Goal: Task Accomplishment & Management: Manage account settings

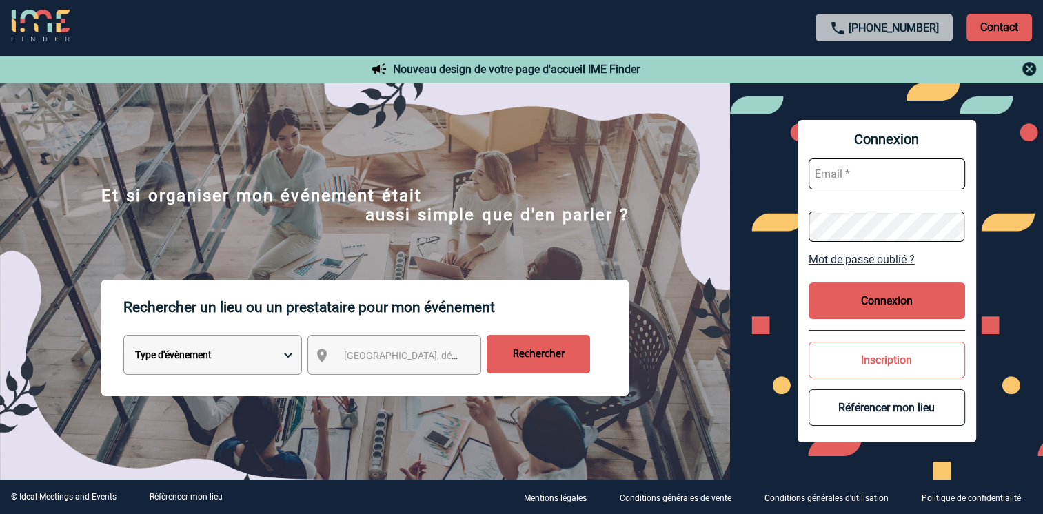
click at [845, 165] on input "text" at bounding box center [887, 174] width 156 height 31
paste input "[EMAIL_ADDRESS][DOMAIN_NAME]"
drag, startPoint x: 767, startPoint y: 225, endPoint x: 805, endPoint y: 221, distance: 38.1
click at [769, 224] on div "Connexion [EMAIL_ADDRESS][DOMAIN_NAME] Mot de passe oublié ? Connexion Inscript…" at bounding box center [886, 281] width 313 height 397
click at [866, 305] on button "Connexion" at bounding box center [887, 301] width 156 height 37
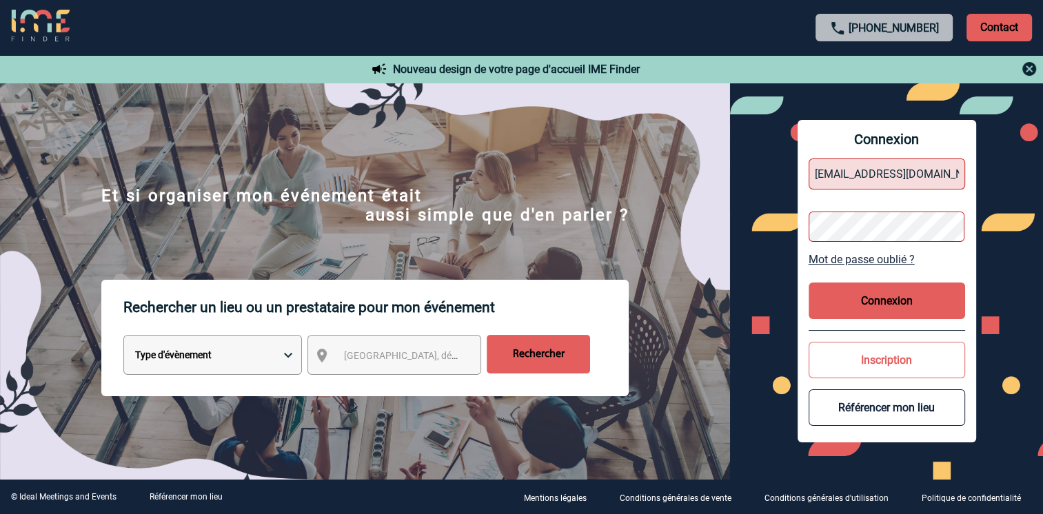
click at [857, 312] on button "Connexion" at bounding box center [887, 301] width 156 height 37
click at [783, 233] on div "Connexion [EMAIL_ADDRESS][DOMAIN_NAME] Mot de passe oublié ? Connexion Inscript…" at bounding box center [886, 281] width 313 height 397
drag, startPoint x: 924, startPoint y: 172, endPoint x: 934, endPoint y: 168, distance: 10.2
click at [924, 171] on input "[EMAIL_ADDRESS][DOMAIN_NAME]" at bounding box center [887, 174] width 156 height 31
click at [966, 148] on div "Connexion [EMAIL_ADDRESS][DOMAIN_NAME] Mot de passe oublié ? Connexion Inscript…" at bounding box center [887, 281] width 179 height 323
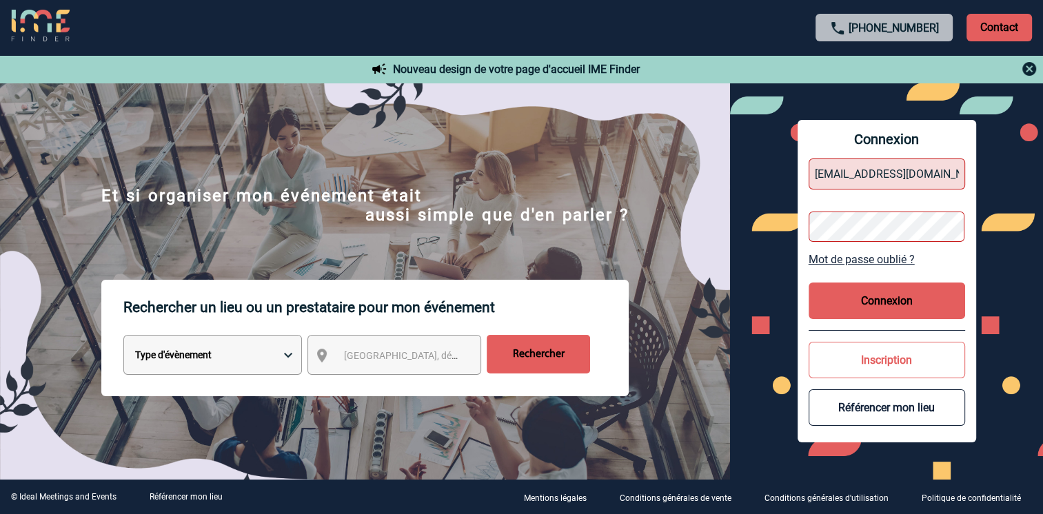
click at [899, 302] on button "Connexion" at bounding box center [887, 301] width 156 height 37
click at [899, 301] on button "Connexion" at bounding box center [887, 301] width 156 height 37
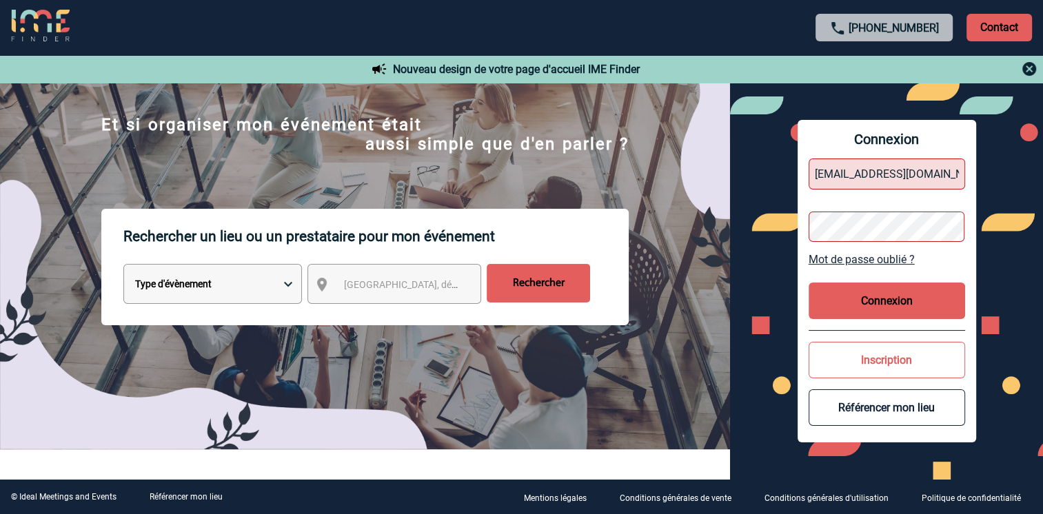
scroll to position [69, 0]
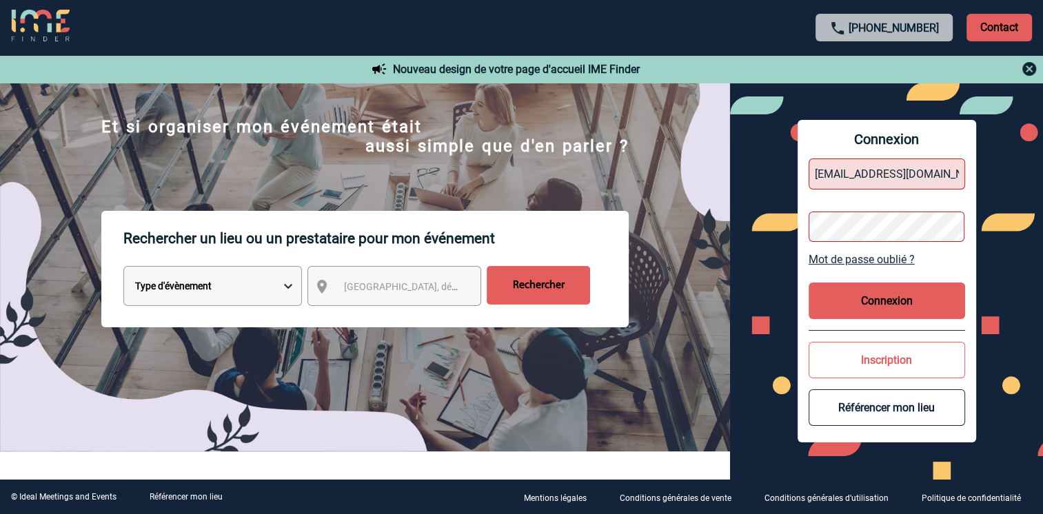
click at [758, 244] on div "Connexion [EMAIL_ADDRESS][DOMAIN_NAME] Mot de passe oublié ? Connexion Inscript…" at bounding box center [886, 281] width 313 height 397
click at [884, 304] on button "Connexion" at bounding box center [887, 301] width 156 height 37
click at [950, 164] on input "[EMAIL_ADDRESS][DOMAIN_NAME]" at bounding box center [887, 174] width 156 height 31
drag, startPoint x: 946, startPoint y: 170, endPoint x: 769, endPoint y: 181, distance: 176.8
click at [769, 181] on div "Connexion [EMAIL_ADDRESS][DOMAIN_NAME] Mot de passe oublié ? Connexion Inscript…" at bounding box center [886, 281] width 313 height 397
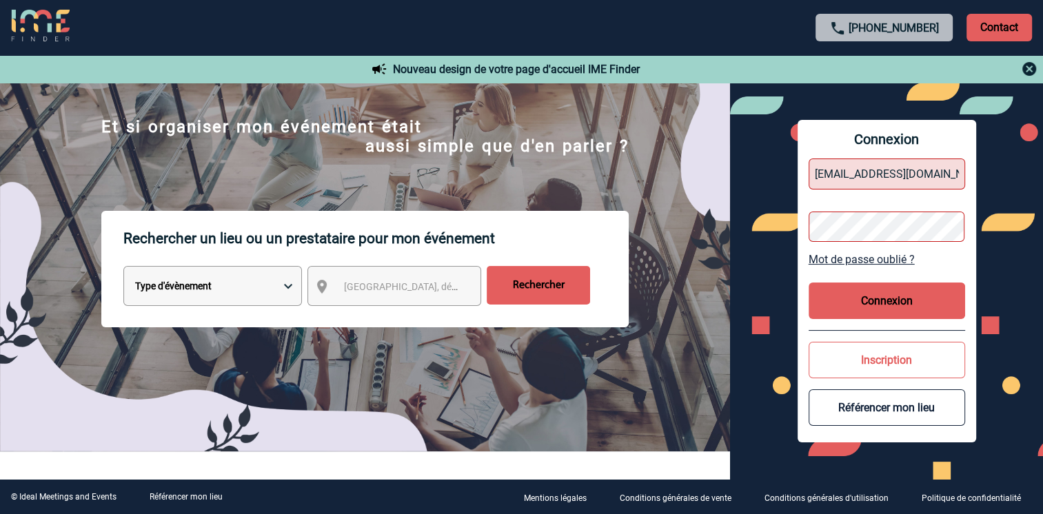
type input "[EMAIL_ADDRESS][DOMAIN_NAME]"
click at [718, 161] on img at bounding box center [365, 245] width 730 height 414
click at [900, 295] on button "Connexion" at bounding box center [887, 301] width 156 height 37
click at [899, 294] on button "Connexion" at bounding box center [887, 301] width 156 height 37
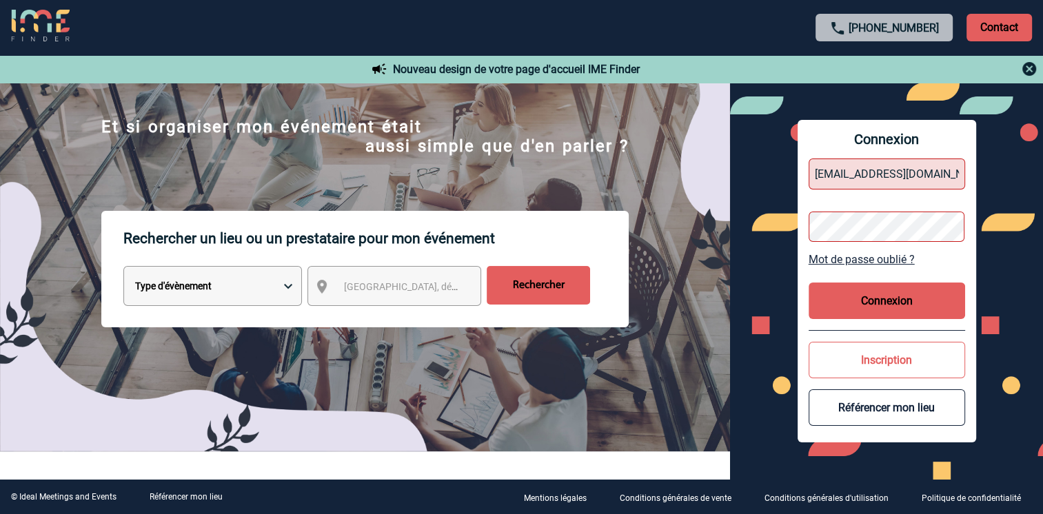
click at [899, 294] on button "Connexion" at bounding box center [887, 301] width 156 height 37
click at [416, 205] on div at bounding box center [208, 102] width 416 height 205
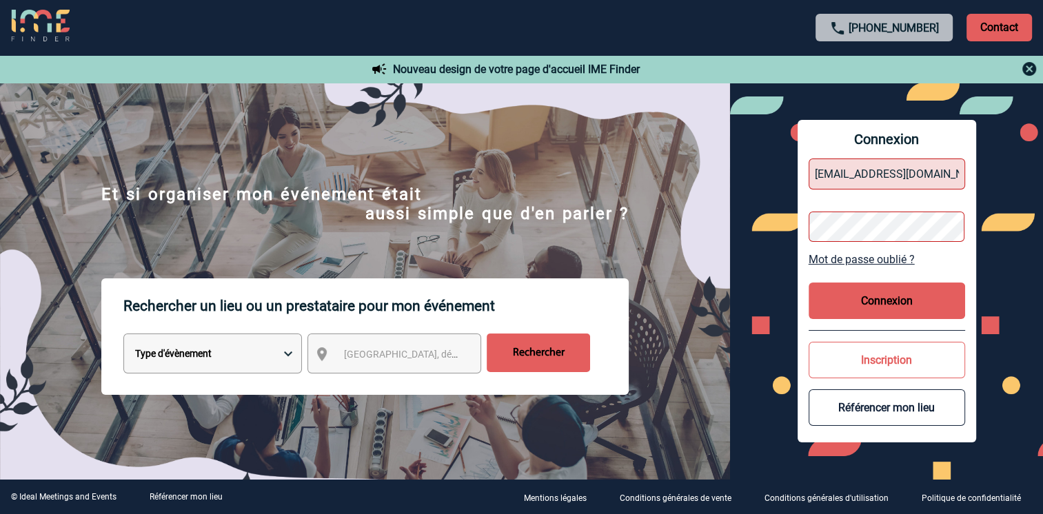
scroll to position [0, 0]
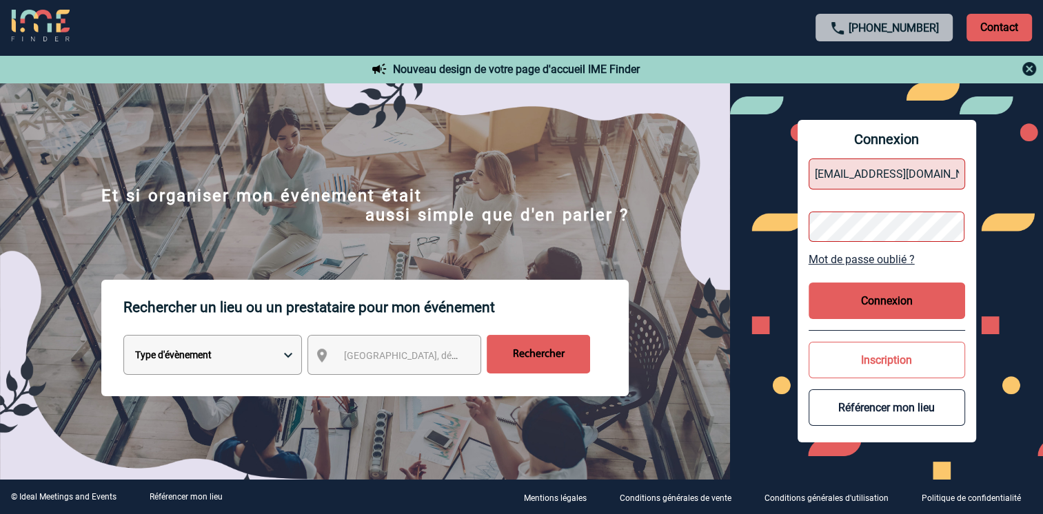
click at [871, 306] on button "Connexion" at bounding box center [887, 301] width 156 height 37
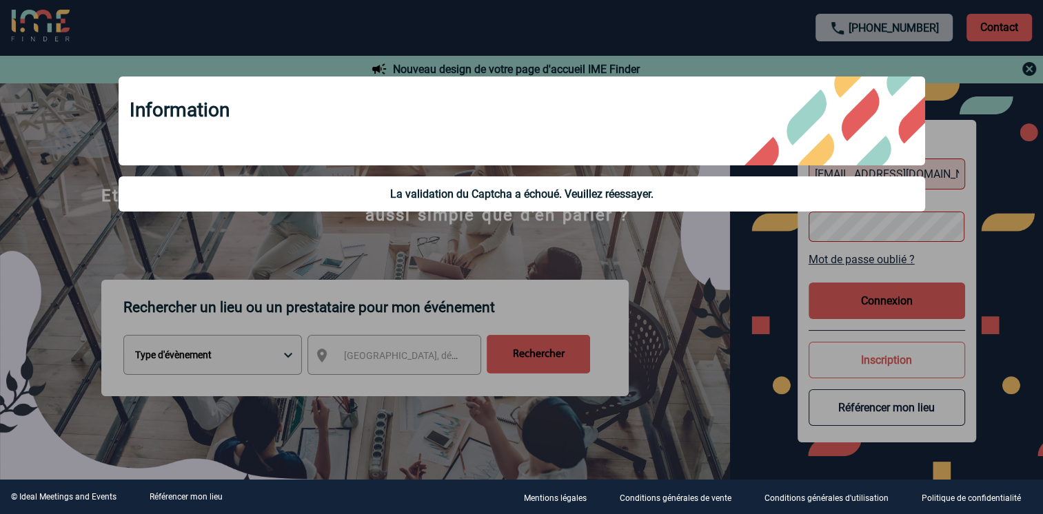
click at [871, 306] on div at bounding box center [521, 257] width 1043 height 514
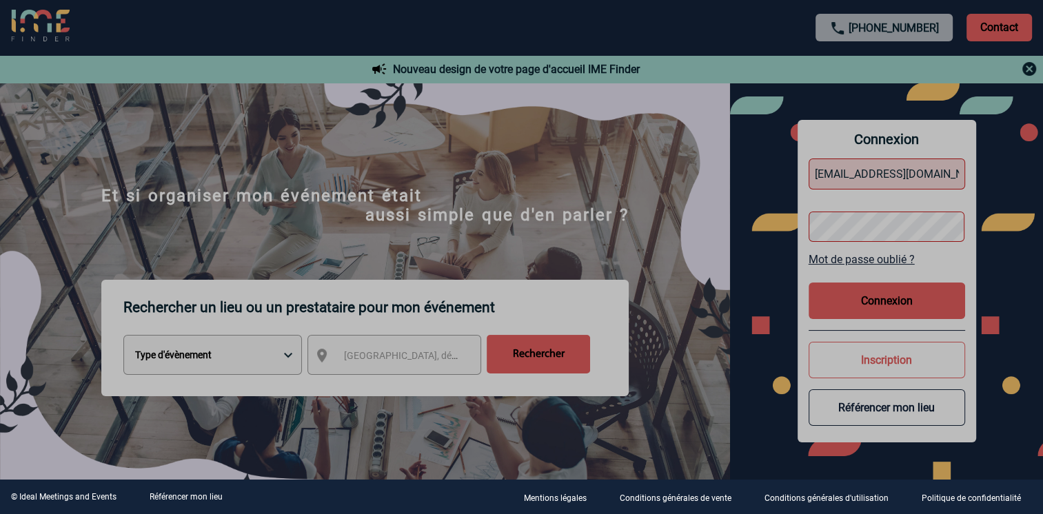
click at [871, 304] on div at bounding box center [521, 257] width 1043 height 514
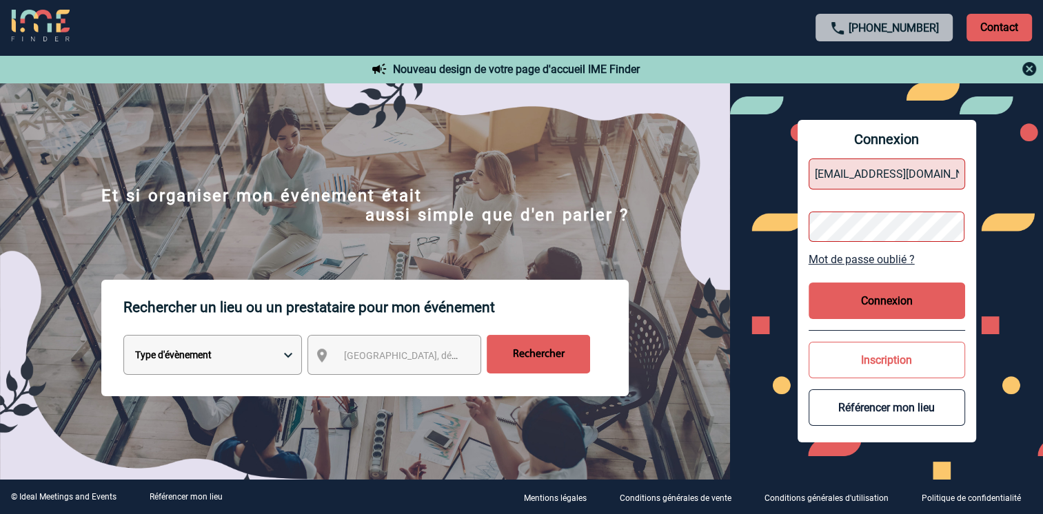
click at [871, 304] on button "Connexion" at bounding box center [887, 301] width 156 height 37
click at [870, 302] on button "Connexion" at bounding box center [887, 301] width 156 height 37
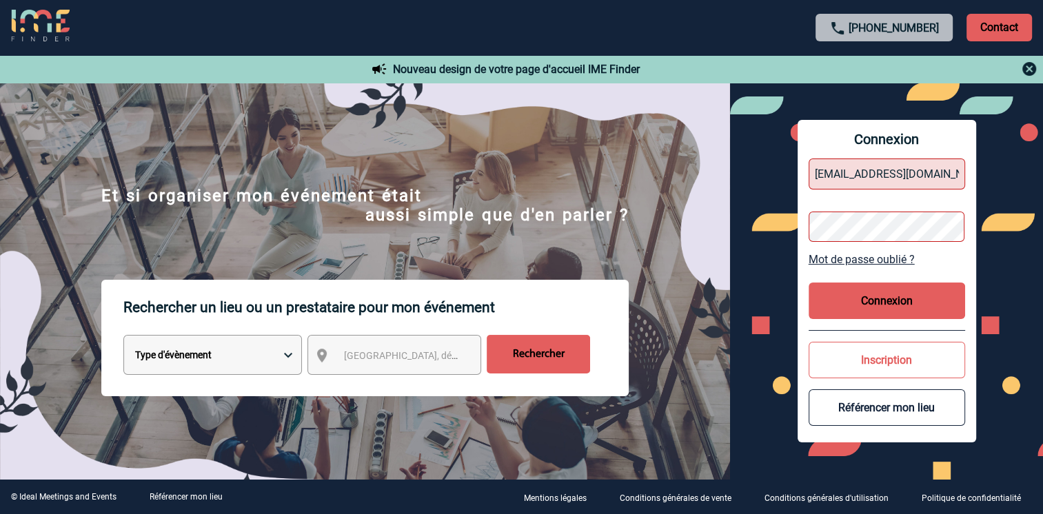
click at [870, 302] on button "Connexion" at bounding box center [887, 301] width 156 height 37
click at [869, 303] on button "Connexion" at bounding box center [887, 301] width 156 height 37
click at [868, 299] on button "Connexion" at bounding box center [887, 301] width 156 height 37
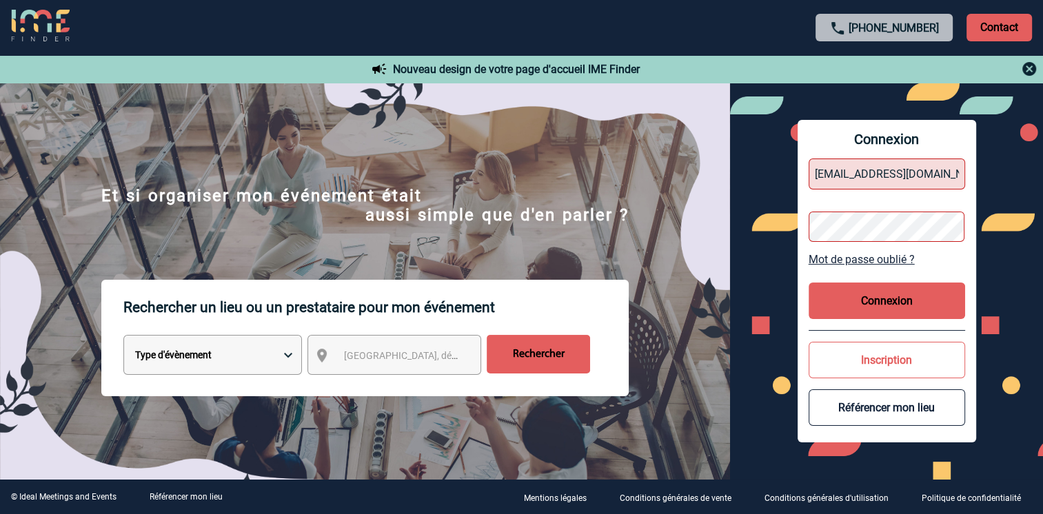
click at [868, 299] on button "Connexion" at bounding box center [887, 301] width 156 height 37
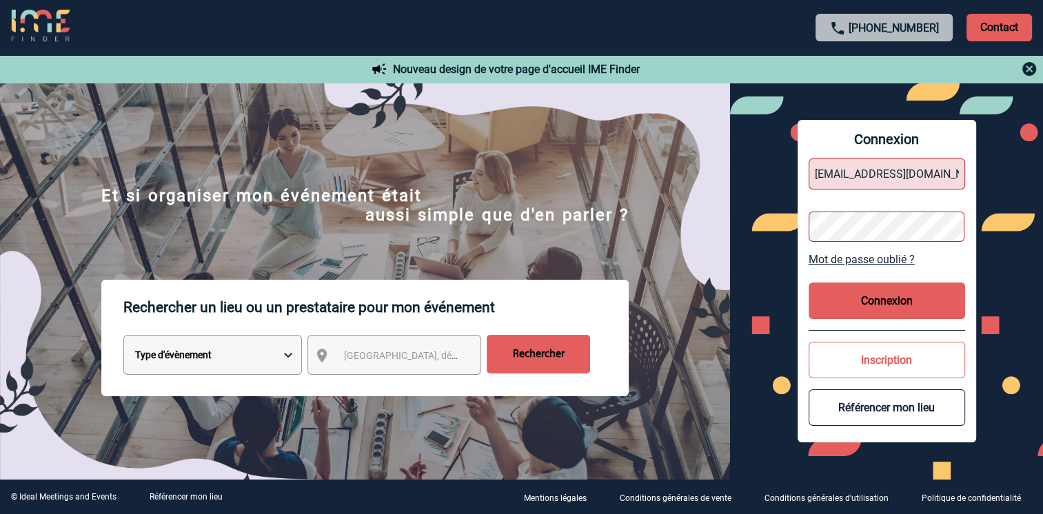
click at [868, 299] on button "Connexion" at bounding box center [887, 301] width 156 height 37
click at [868, 299] on body "[PHONE_NUMBER] Contact Contact Nouveau design de votre page d'accueil IME Finde…" at bounding box center [521, 257] width 1043 height 514
click at [851, 299] on div at bounding box center [425, 210] width 851 height 420
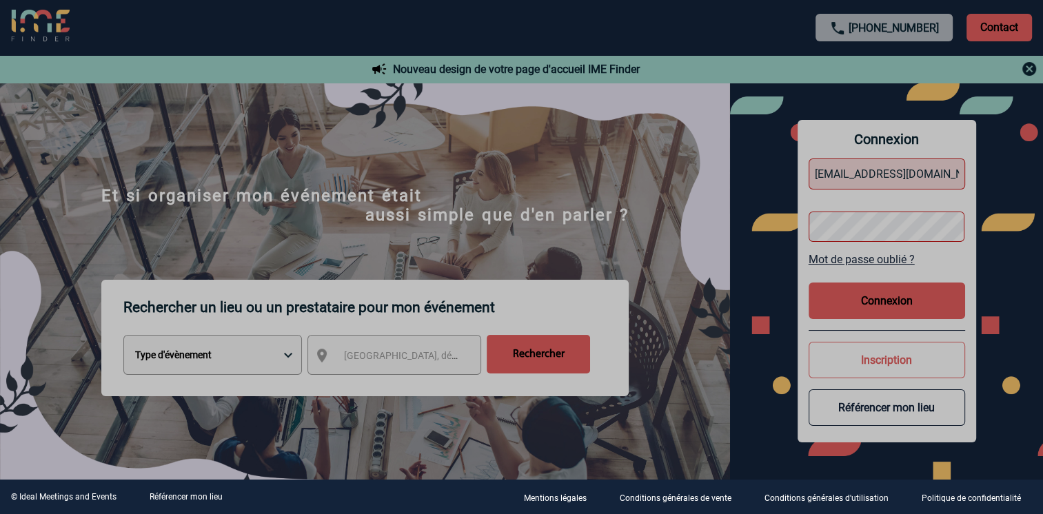
click at [868, 299] on div at bounding box center [521, 257] width 1043 height 514
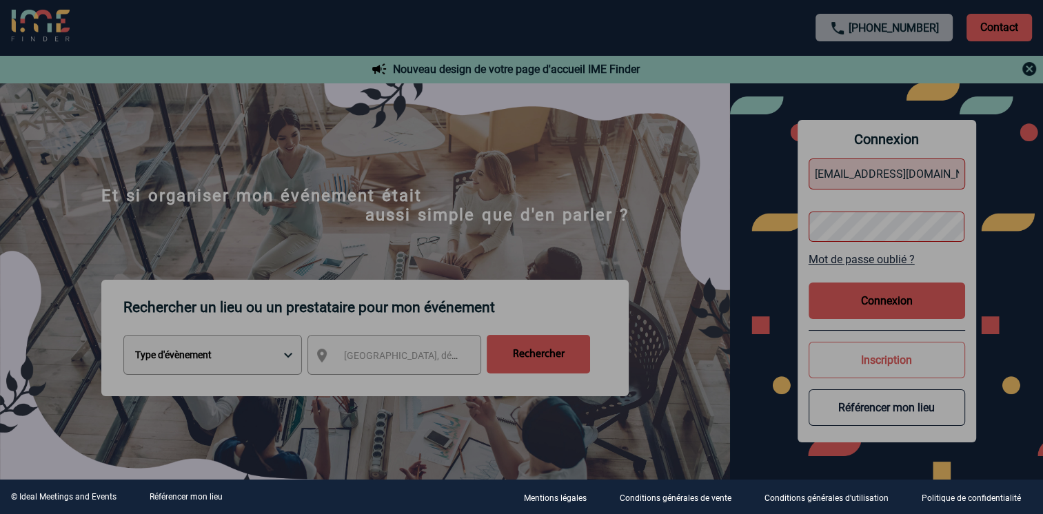
click at [868, 299] on div at bounding box center [521, 257] width 1043 height 514
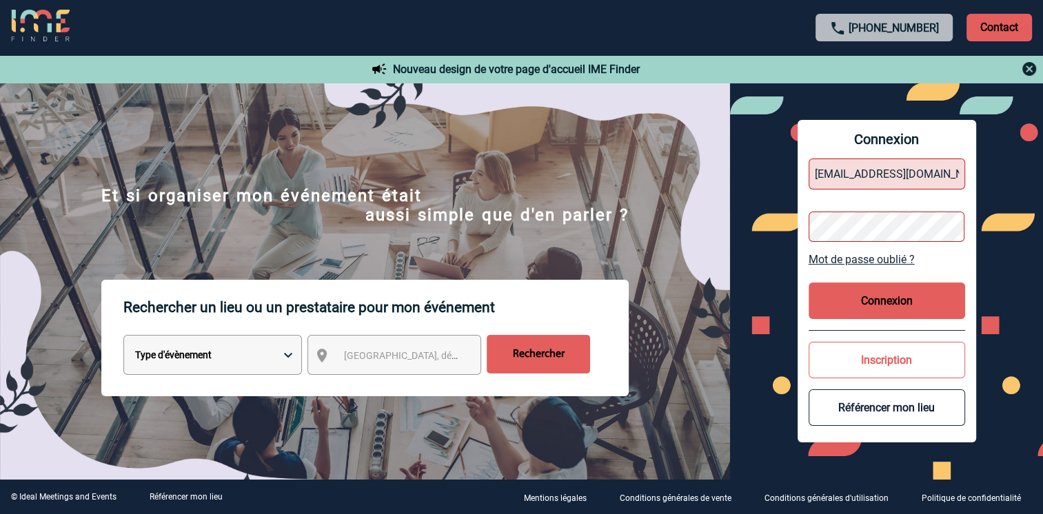
click at [1028, 69] on img at bounding box center [1029, 69] width 17 height 17
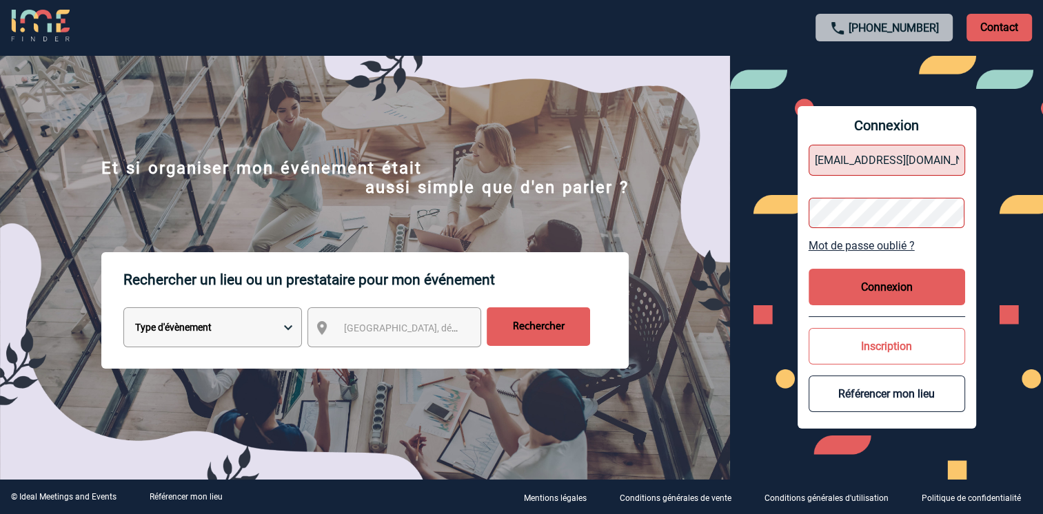
click at [906, 283] on button "Connexion" at bounding box center [887, 287] width 156 height 37
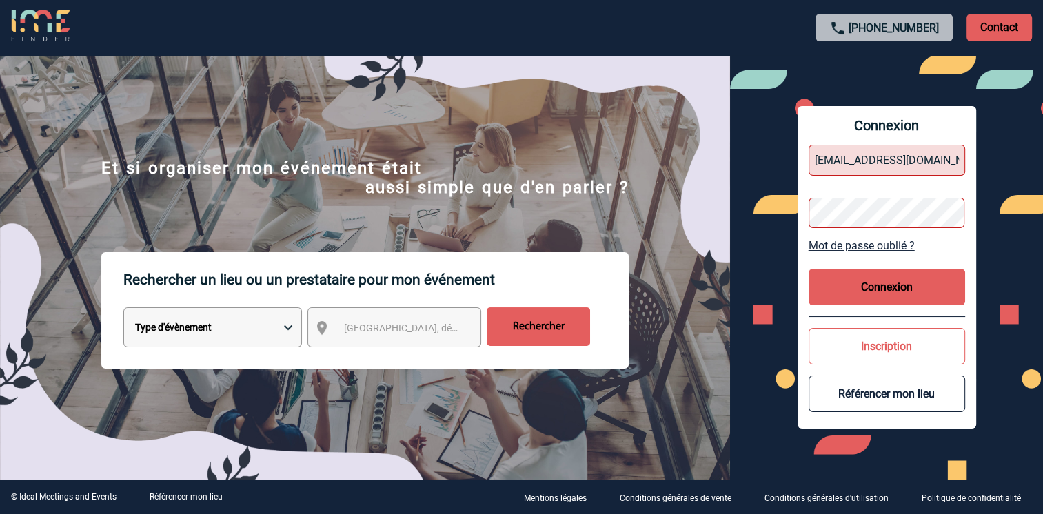
click at [906, 283] on button "Connexion" at bounding box center [887, 287] width 156 height 37
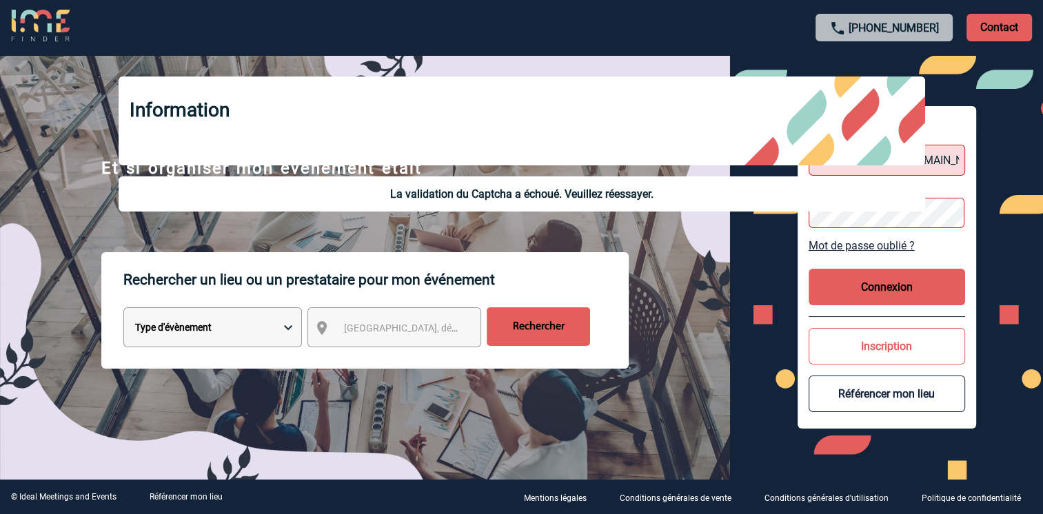
click at [906, 283] on button "Connexion" at bounding box center [887, 287] width 156 height 37
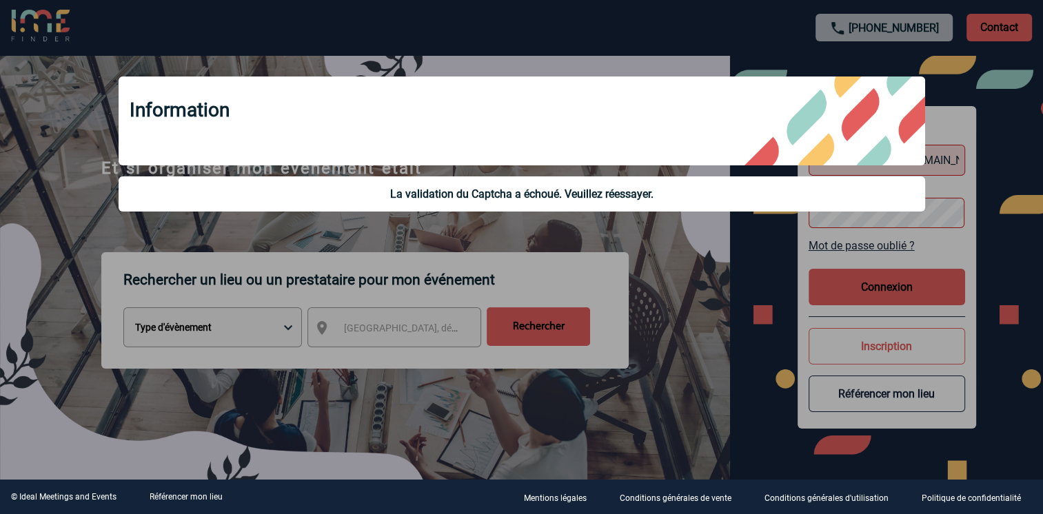
click at [907, 281] on div at bounding box center [521, 257] width 1043 height 514
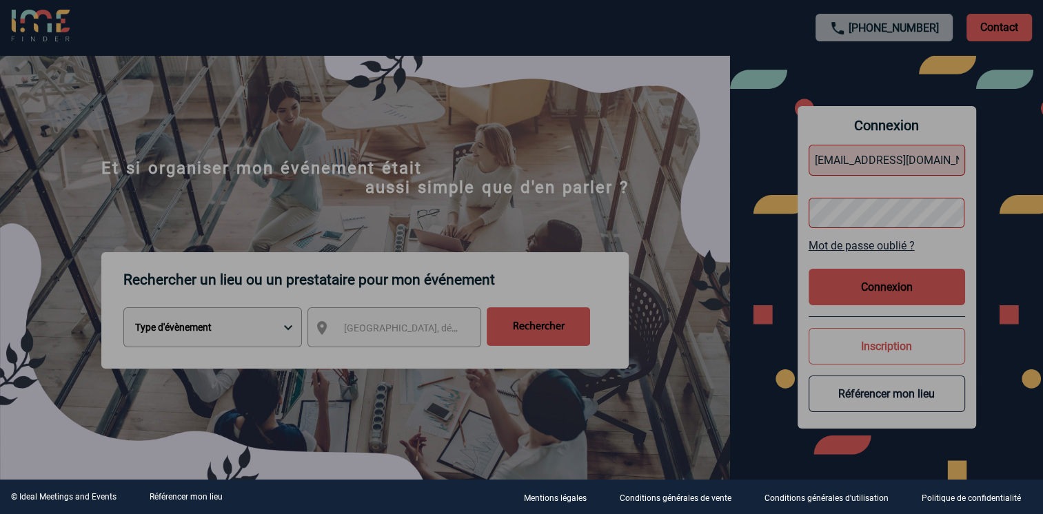
click at [907, 281] on div at bounding box center [521, 257] width 1043 height 514
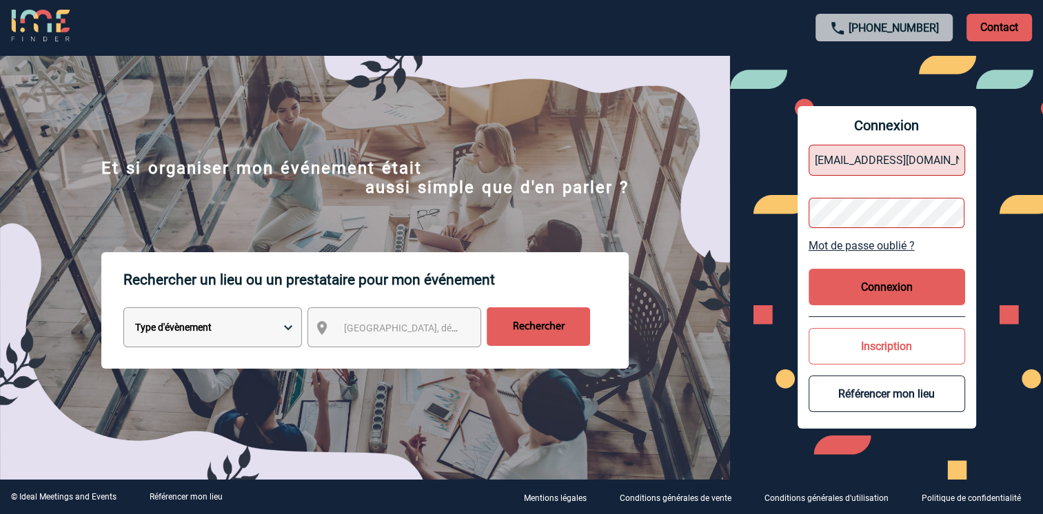
click at [907, 281] on button "Connexion" at bounding box center [887, 287] width 156 height 37
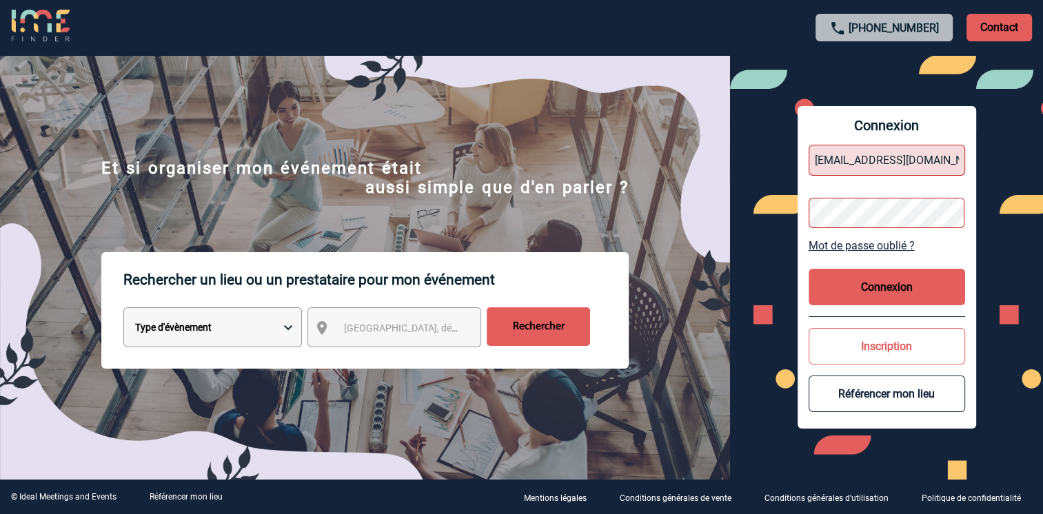
click at [907, 281] on button "Connexion" at bounding box center [887, 287] width 156 height 37
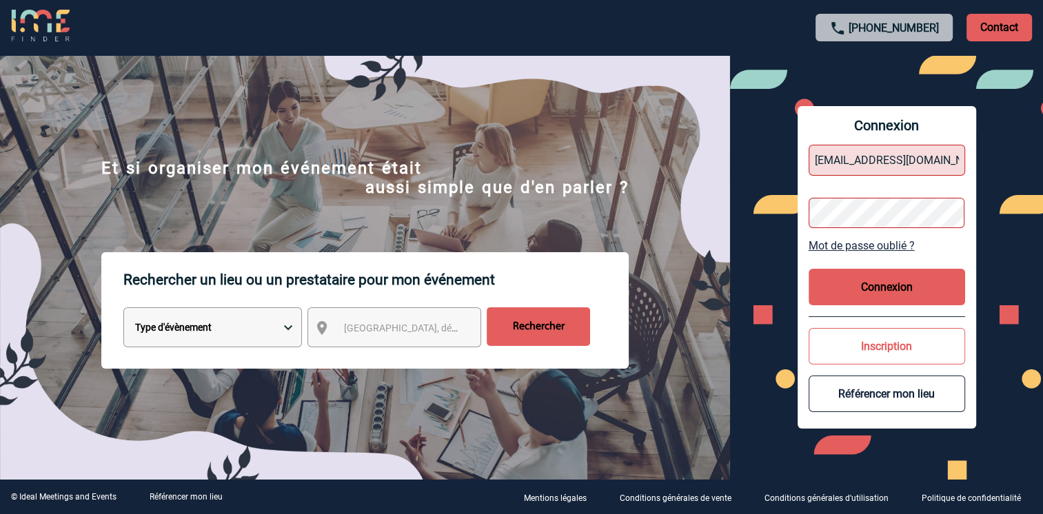
click at [907, 281] on button "Connexion" at bounding box center [887, 287] width 156 height 37
click at [908, 280] on button "Connexion" at bounding box center [887, 287] width 156 height 37
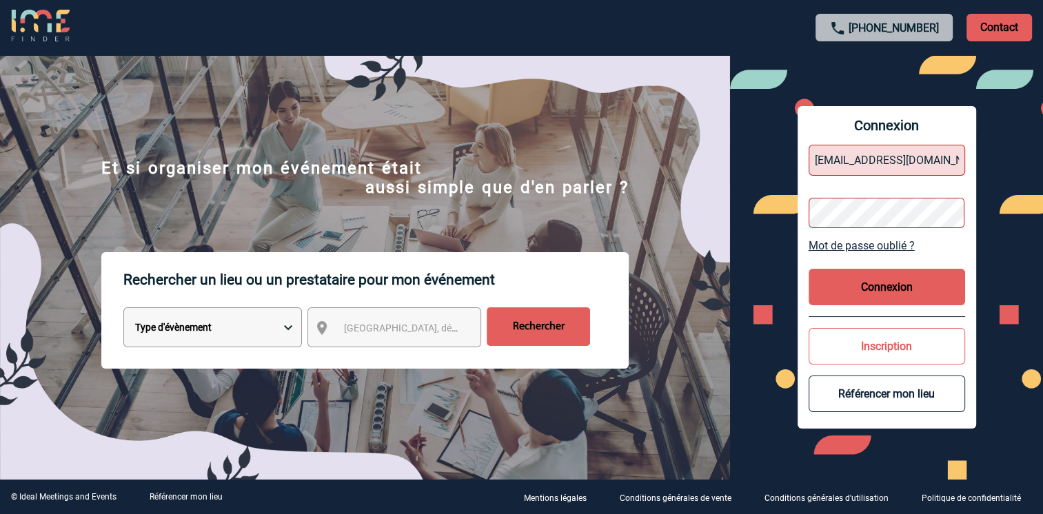
click at [908, 280] on button "Connexion" at bounding box center [887, 287] width 156 height 37
click at [908, 281] on button "Connexion" at bounding box center [887, 287] width 156 height 37
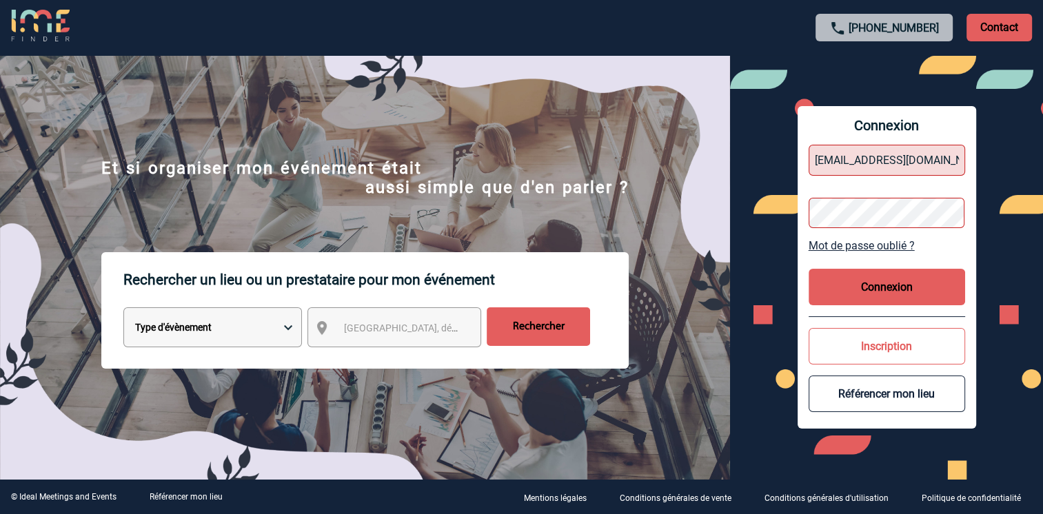
click at [908, 281] on button "Connexion" at bounding box center [887, 287] width 156 height 37
click at [906, 281] on button "Connexion" at bounding box center [887, 287] width 156 height 37
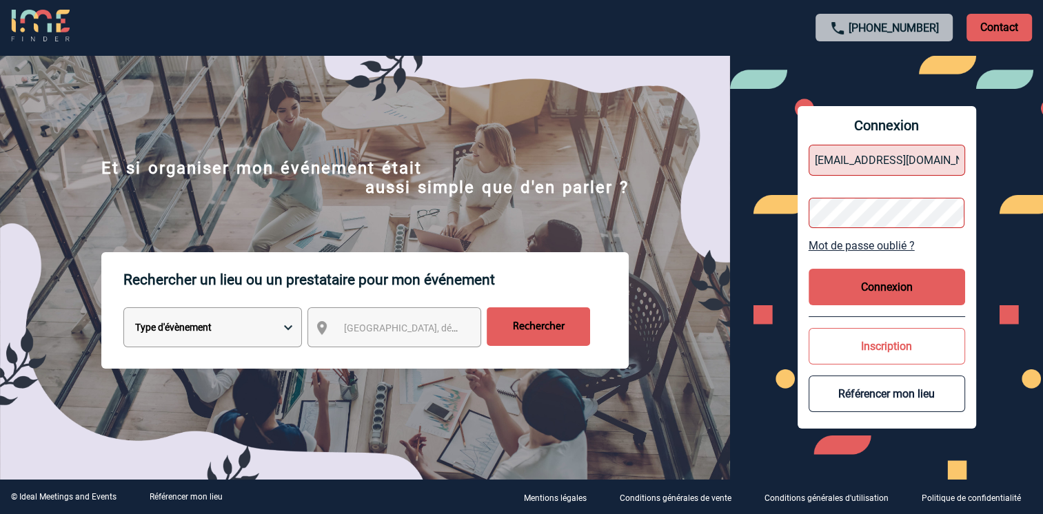
click at [906, 281] on button "Connexion" at bounding box center [887, 287] width 156 height 37
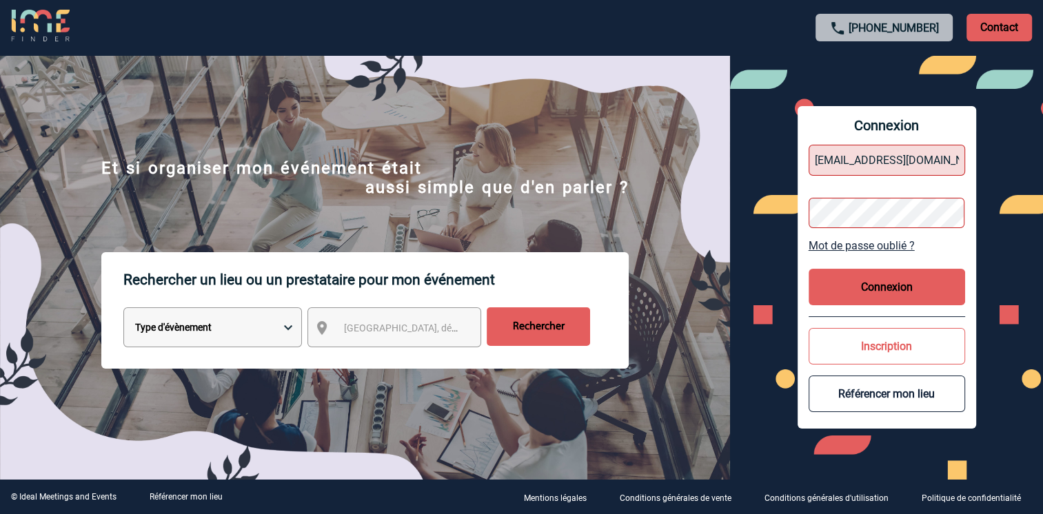
click at [906, 281] on button "Connexion" at bounding box center [887, 287] width 156 height 37
click at [904, 278] on button "Connexion" at bounding box center [887, 287] width 156 height 37
click at [833, 285] on button "Connexion" at bounding box center [887, 287] width 156 height 37
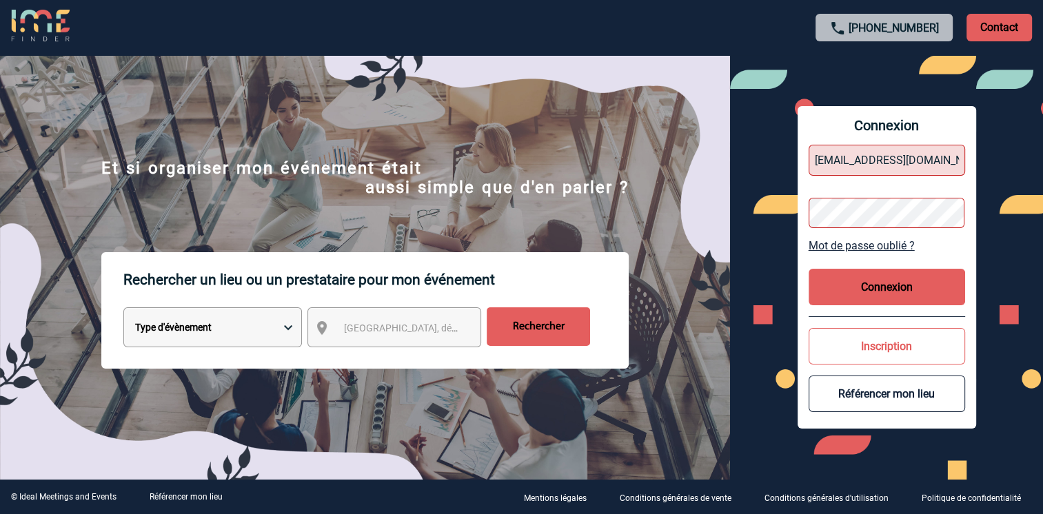
click at [833, 285] on button "Connexion" at bounding box center [887, 287] width 156 height 37
